Goal: Task Accomplishment & Management: Use online tool/utility

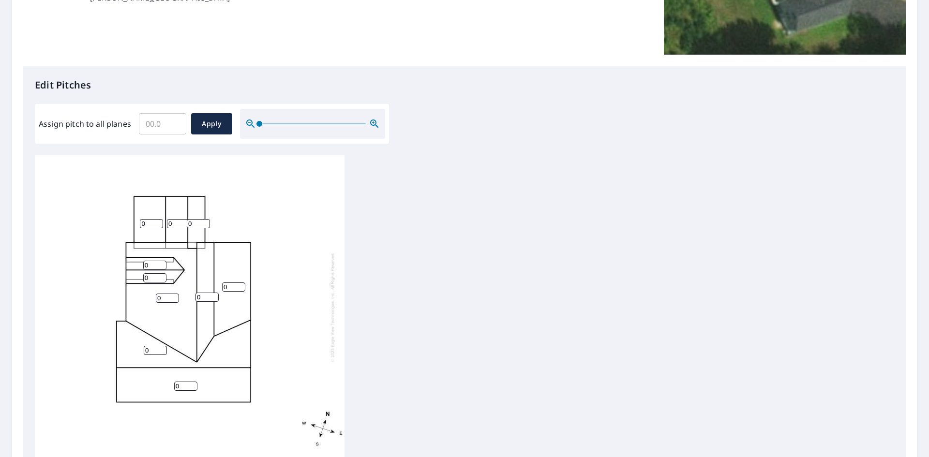
scroll to position [10, 0]
click at [171, 122] on input "Assign pitch to all planes" at bounding box center [162, 123] width 47 height 27
type input "14.0"
click at [210, 118] on span "Apply" at bounding box center [212, 124] width 26 height 12
type input "14.0"
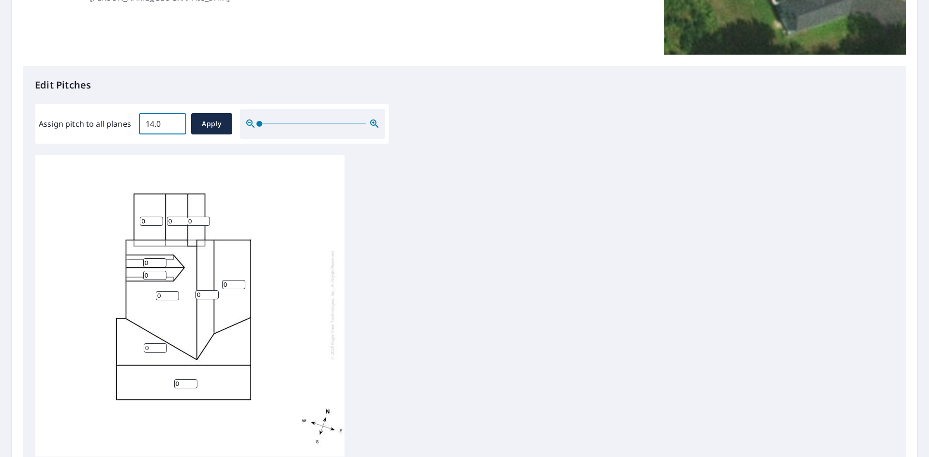
type input "14.0"
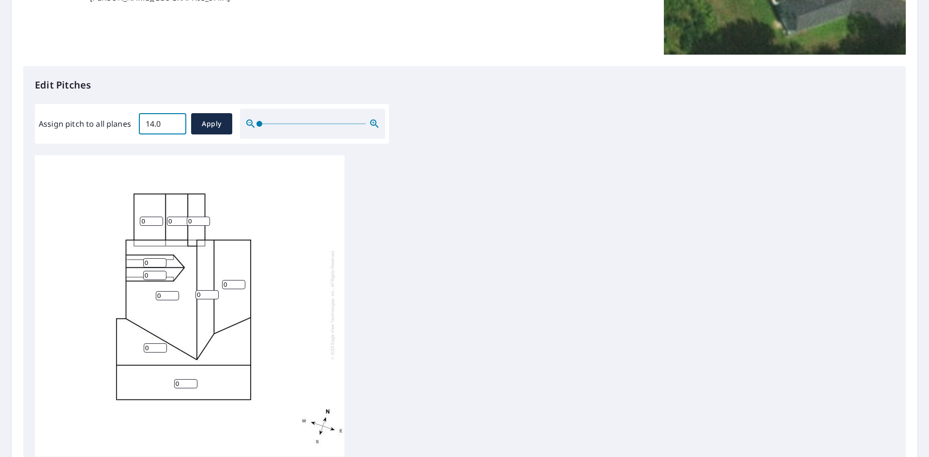
type input "14.0"
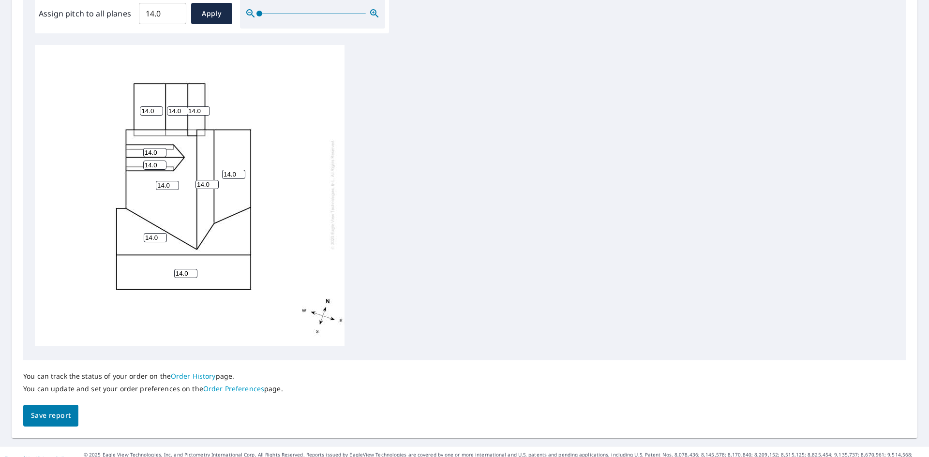
scroll to position [309, 0]
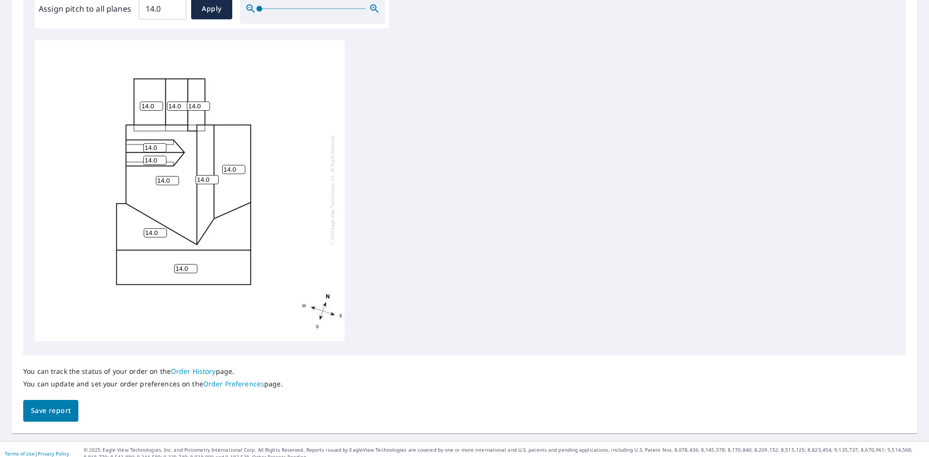
click at [46, 405] on span "Save report" at bounding box center [51, 411] width 40 height 12
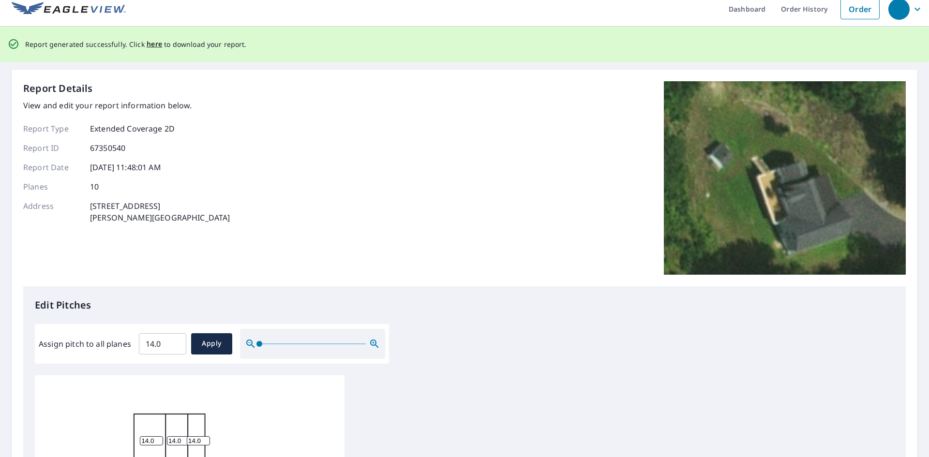
scroll to position [0, 0]
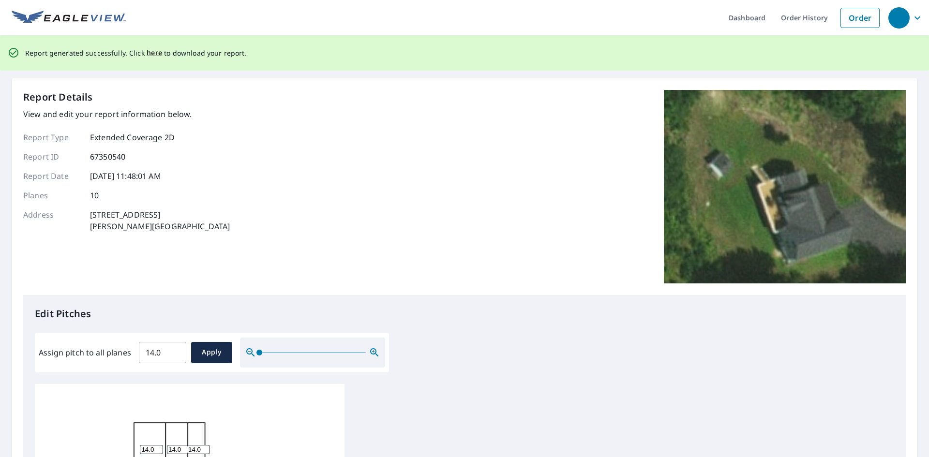
click at [151, 52] on span "here" at bounding box center [155, 53] width 16 height 12
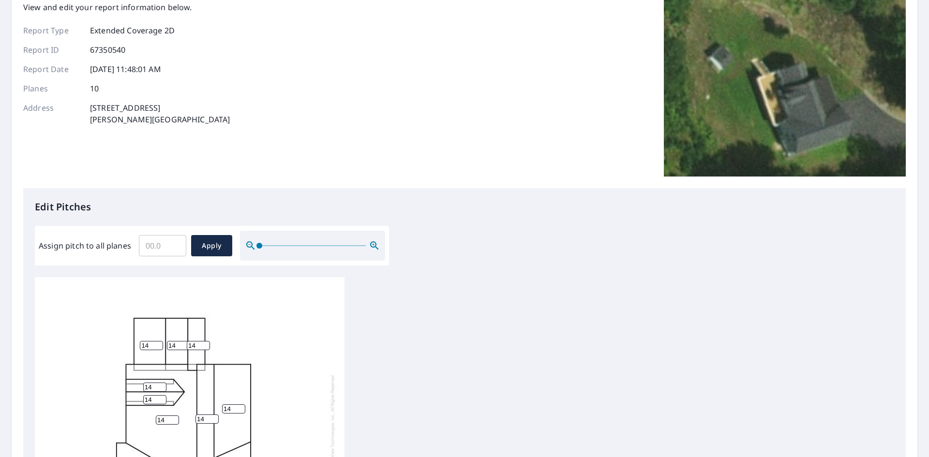
scroll to position [242, 0]
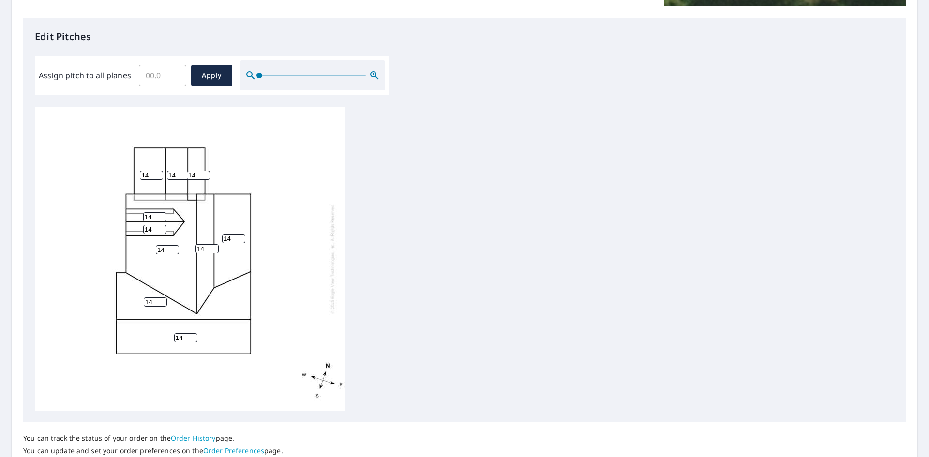
drag, startPoint x: 231, startPoint y: 230, endPoint x: 220, endPoint y: 229, distance: 11.7
click at [220, 229] on div "14 14 14 14 14 14 14 14 14 14" at bounding box center [190, 259] width 310 height 304
click at [240, 234] on input "13" at bounding box center [233, 238] width 23 height 9
click at [240, 234] on input "12" at bounding box center [233, 238] width 23 height 9
click at [240, 234] on input "11" at bounding box center [233, 238] width 23 height 9
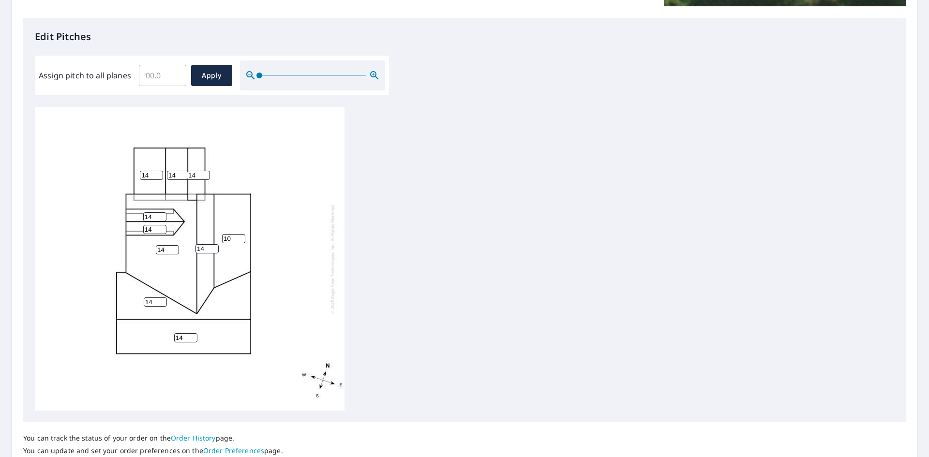
type input "10"
click at [240, 234] on input "10" at bounding box center [233, 238] width 23 height 9
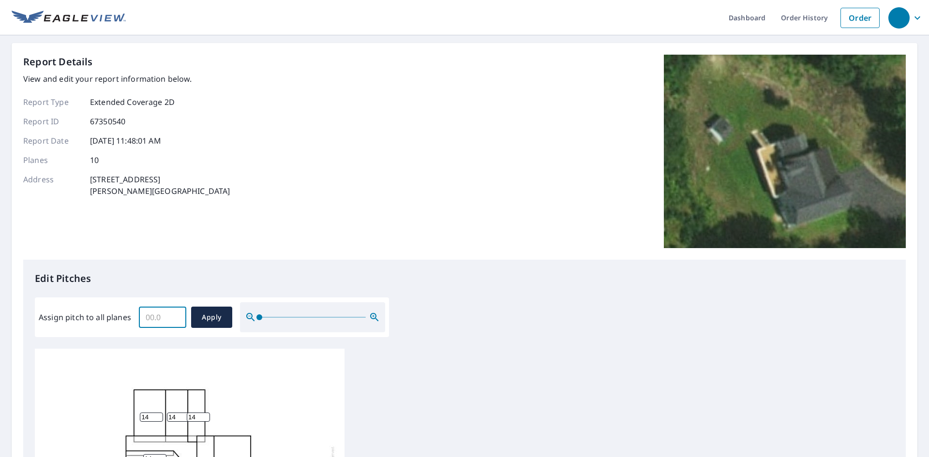
click at [157, 315] on input "Assign pitch to all planes" at bounding box center [162, 317] width 47 height 27
type input "12.0"
click at [205, 314] on span "Apply" at bounding box center [212, 318] width 26 height 12
type input "12.0"
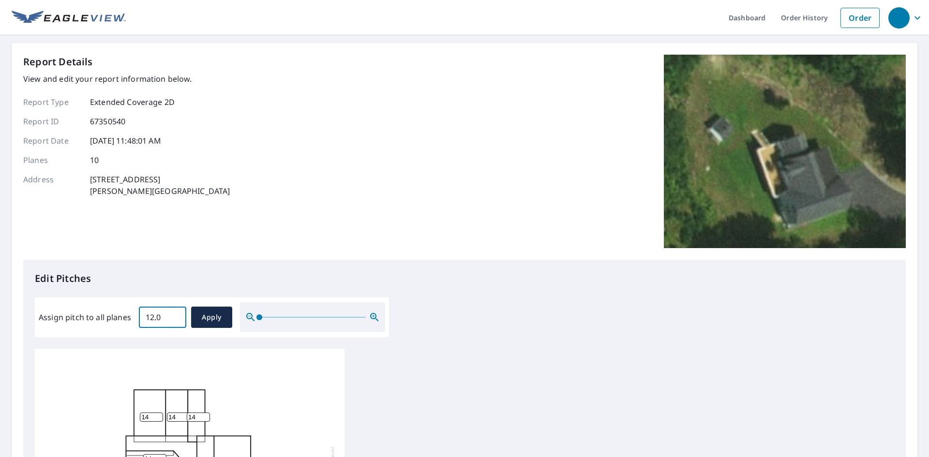
type input "12.0"
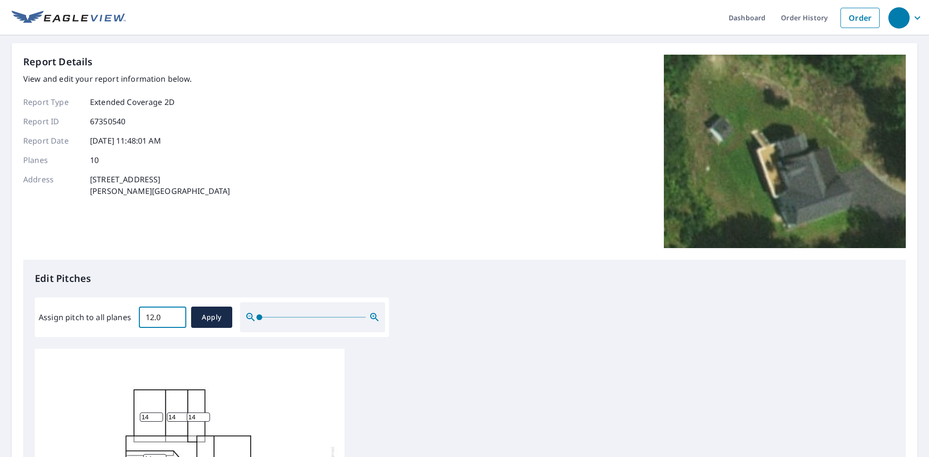
type input "12.0"
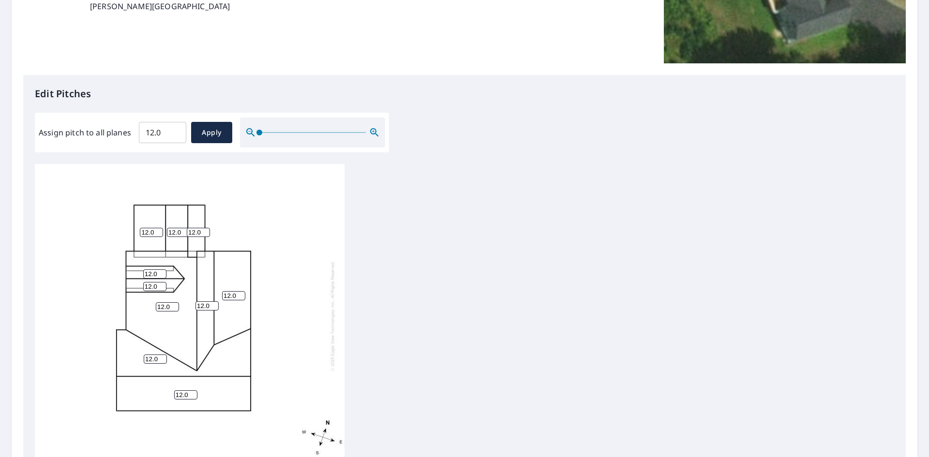
scroll to position [309, 0]
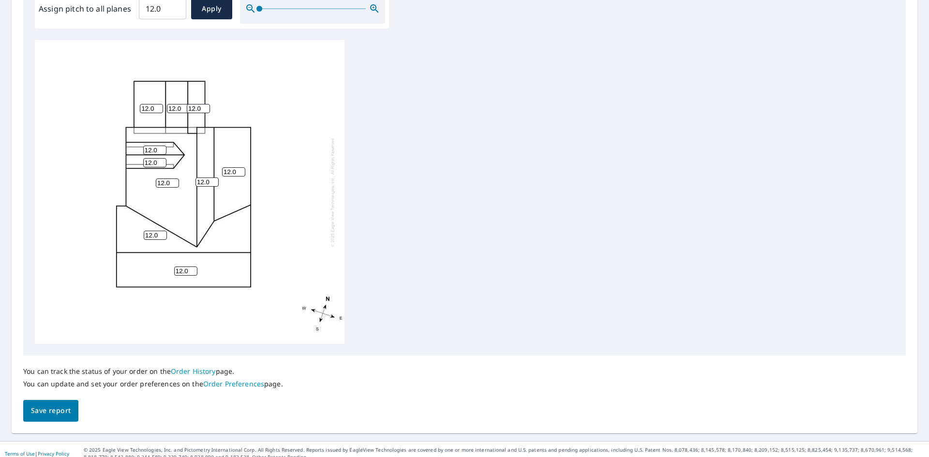
click at [44, 405] on span "Save report" at bounding box center [51, 411] width 40 height 12
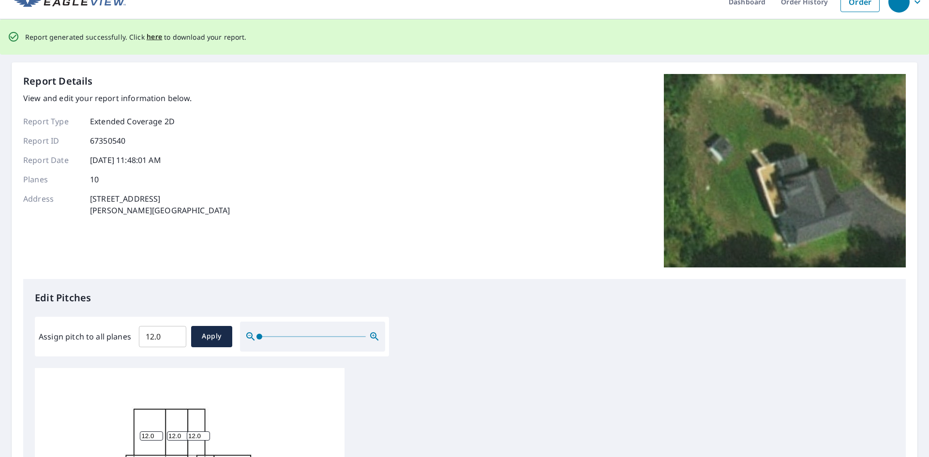
scroll to position [0, 0]
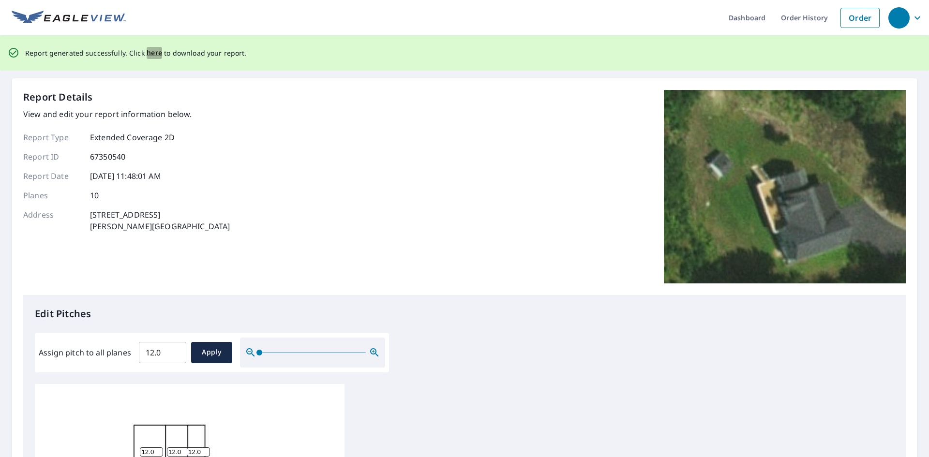
click at [147, 52] on span "here" at bounding box center [155, 53] width 16 height 12
